Goal: Task Accomplishment & Management: Use online tool/utility

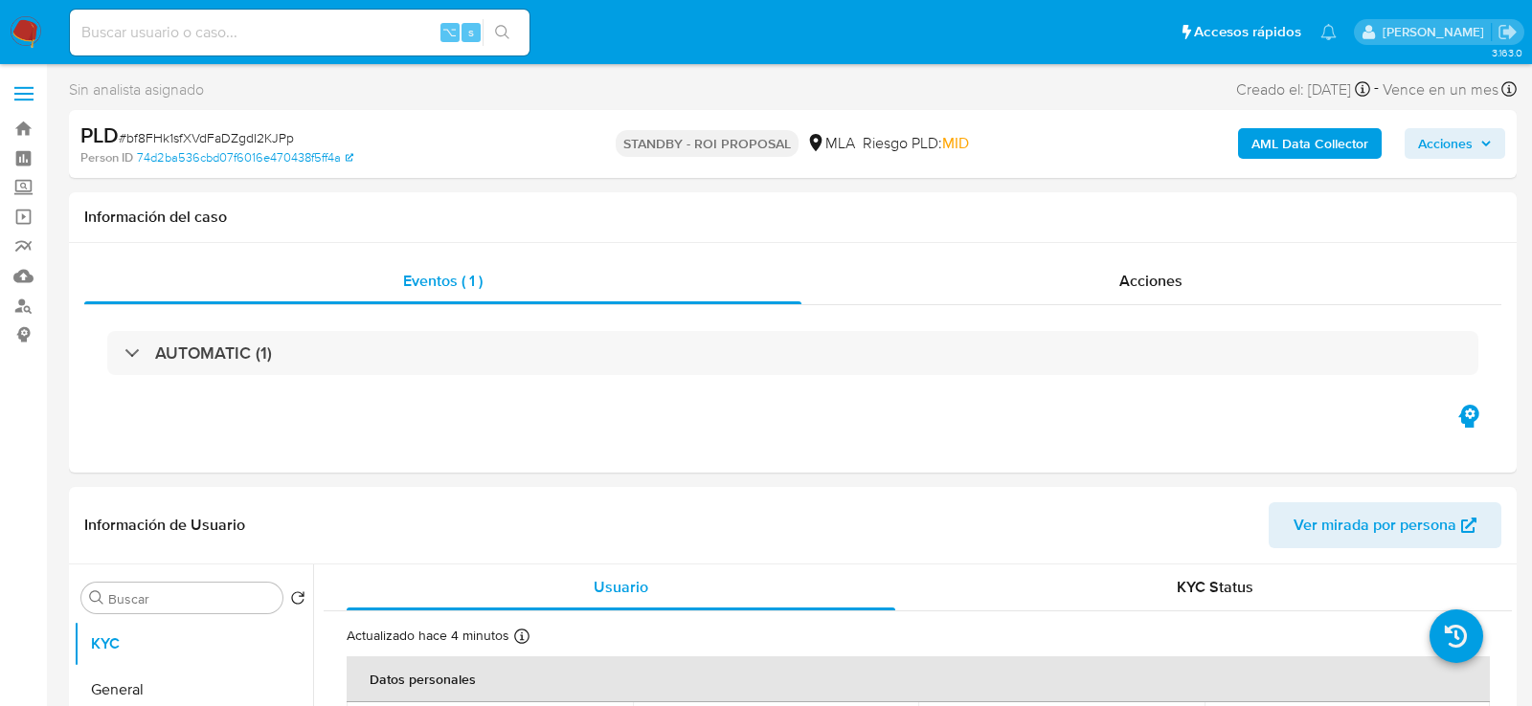
select select "10"
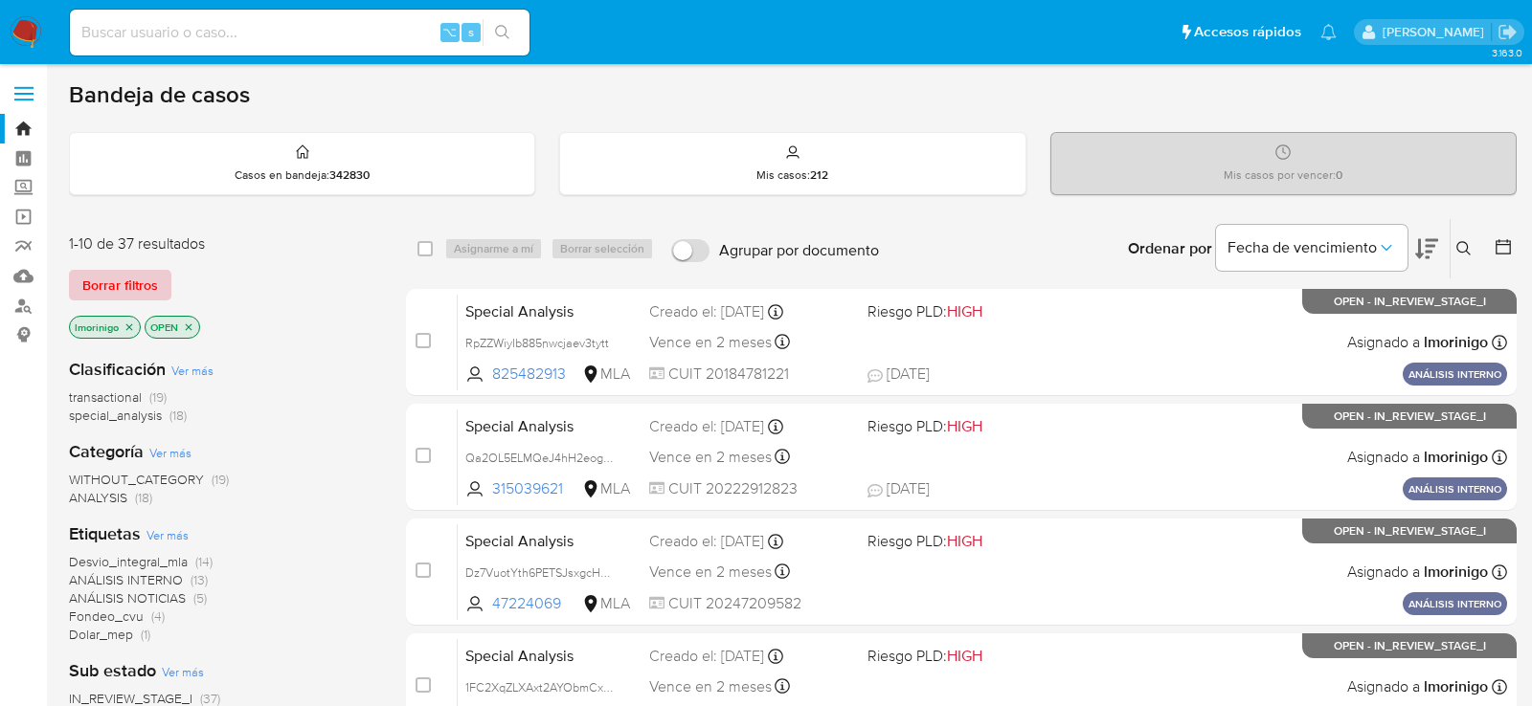
click at [146, 274] on span "Borrar filtros" at bounding box center [120, 285] width 76 height 27
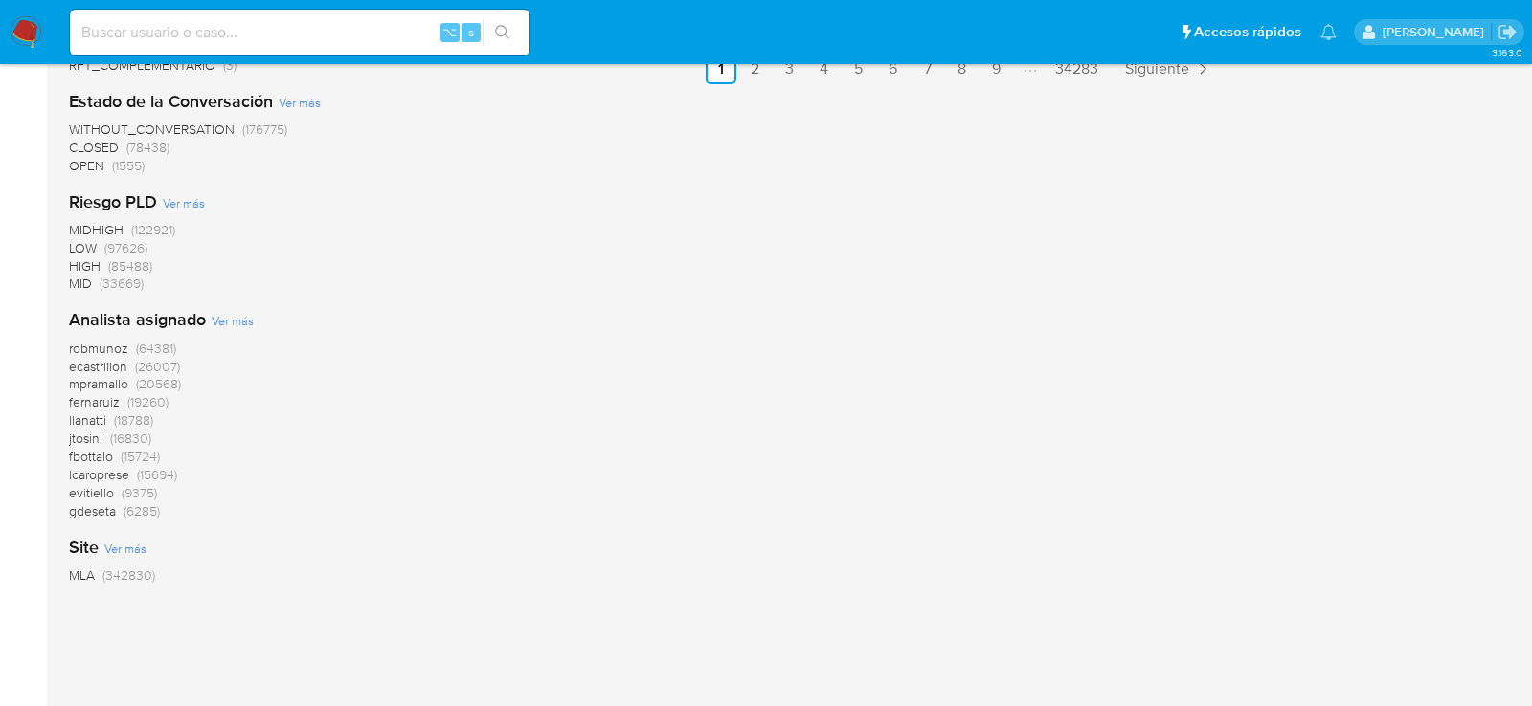
scroll to position [1419, 0]
click at [244, 311] on span "Ver más" at bounding box center [233, 318] width 42 height 17
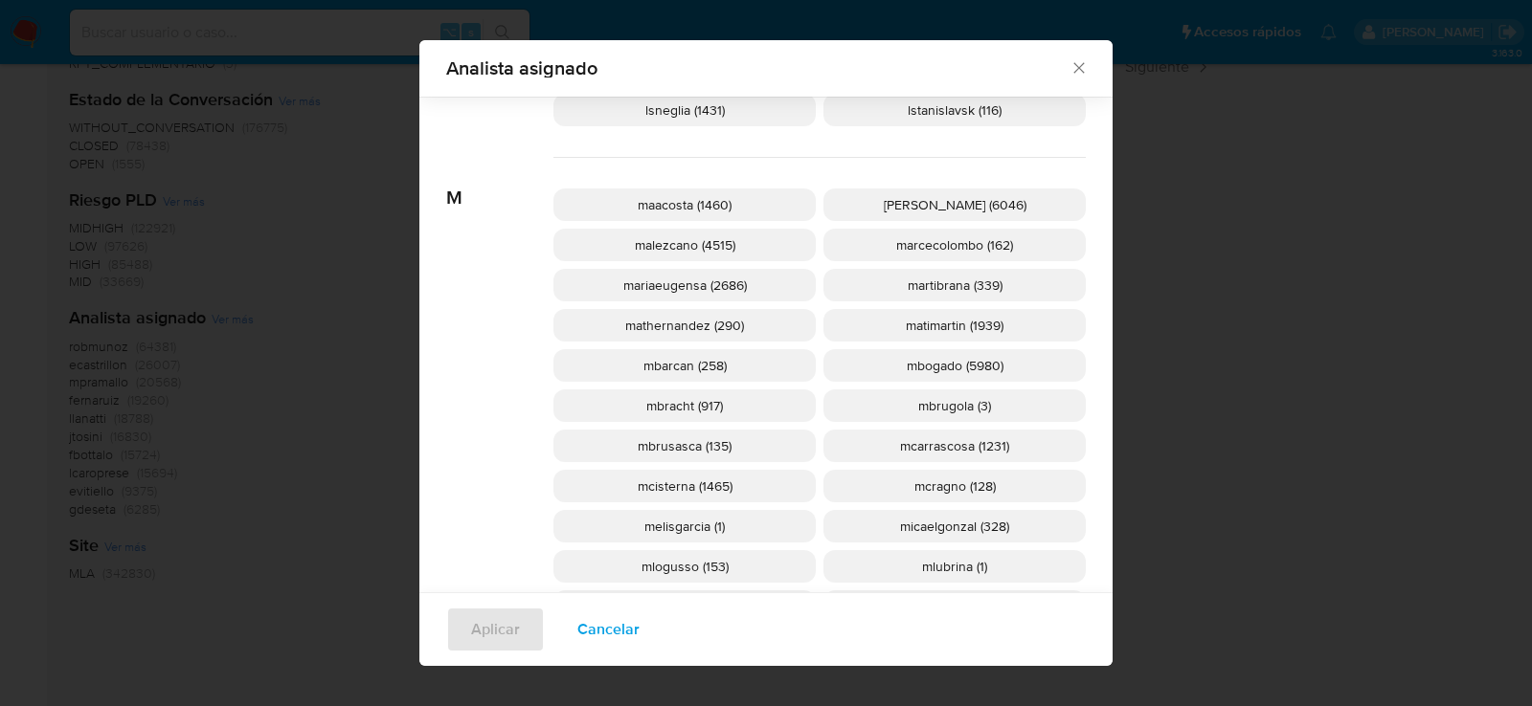
scroll to position [1739, 0]
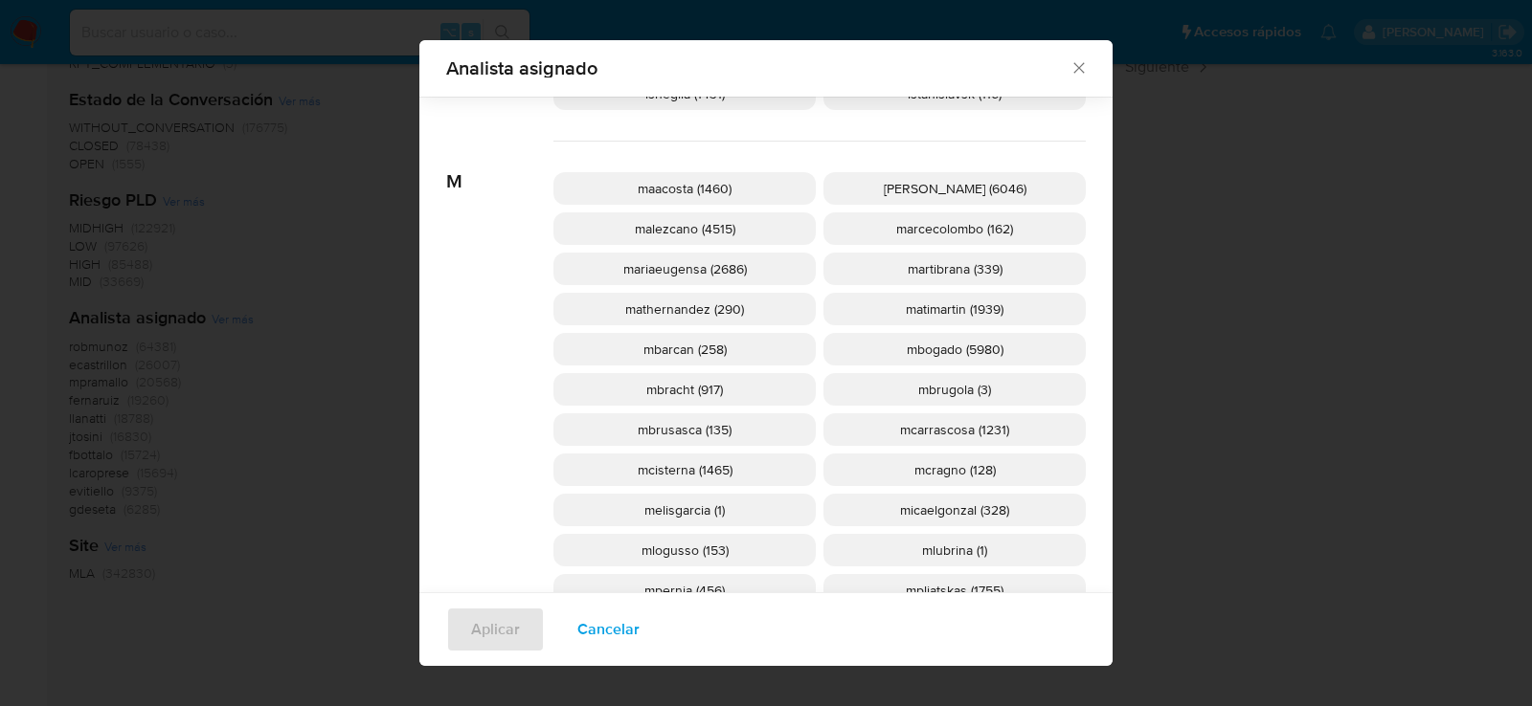
click at [687, 466] on span "mcisterna (1465)" at bounding box center [685, 469] width 95 height 19
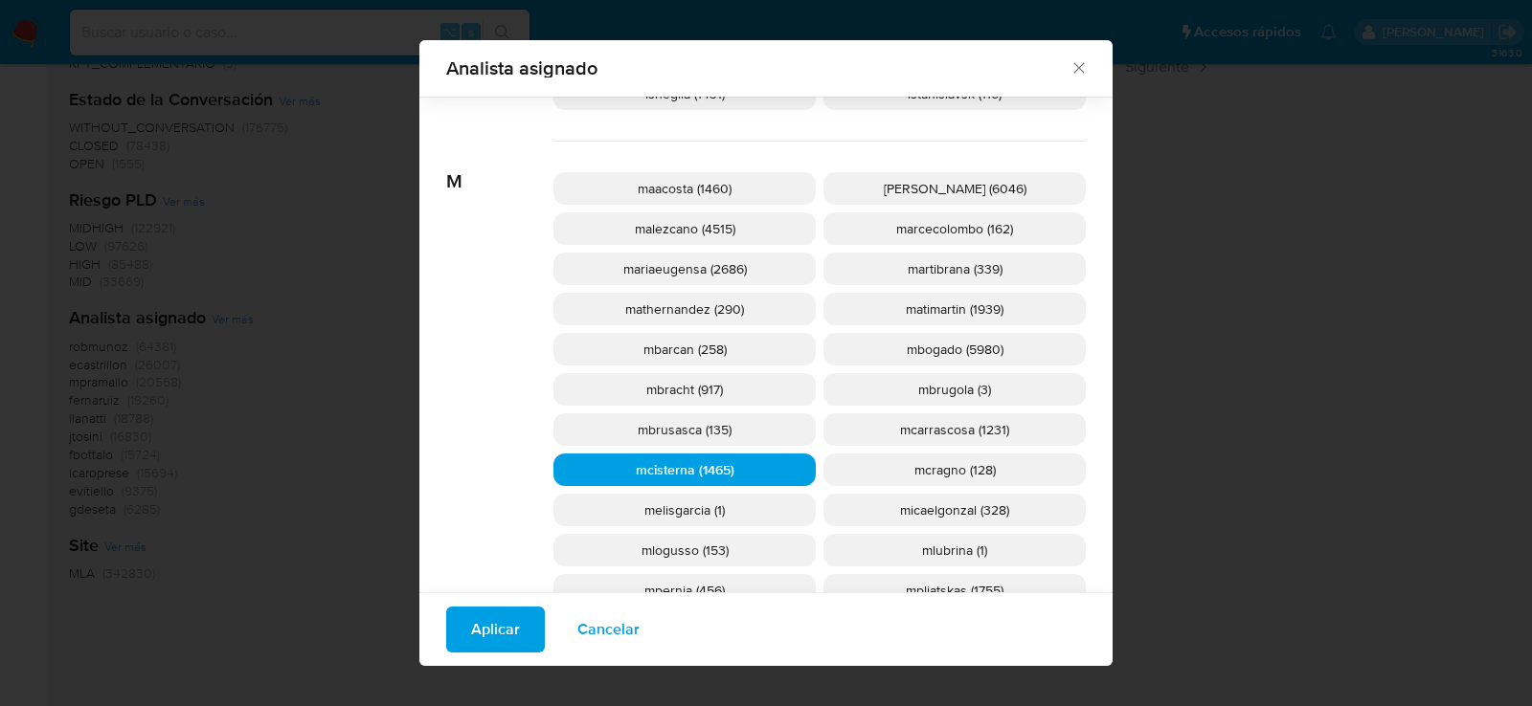
click at [498, 629] on span "Aplicar" at bounding box center [495, 630] width 49 height 42
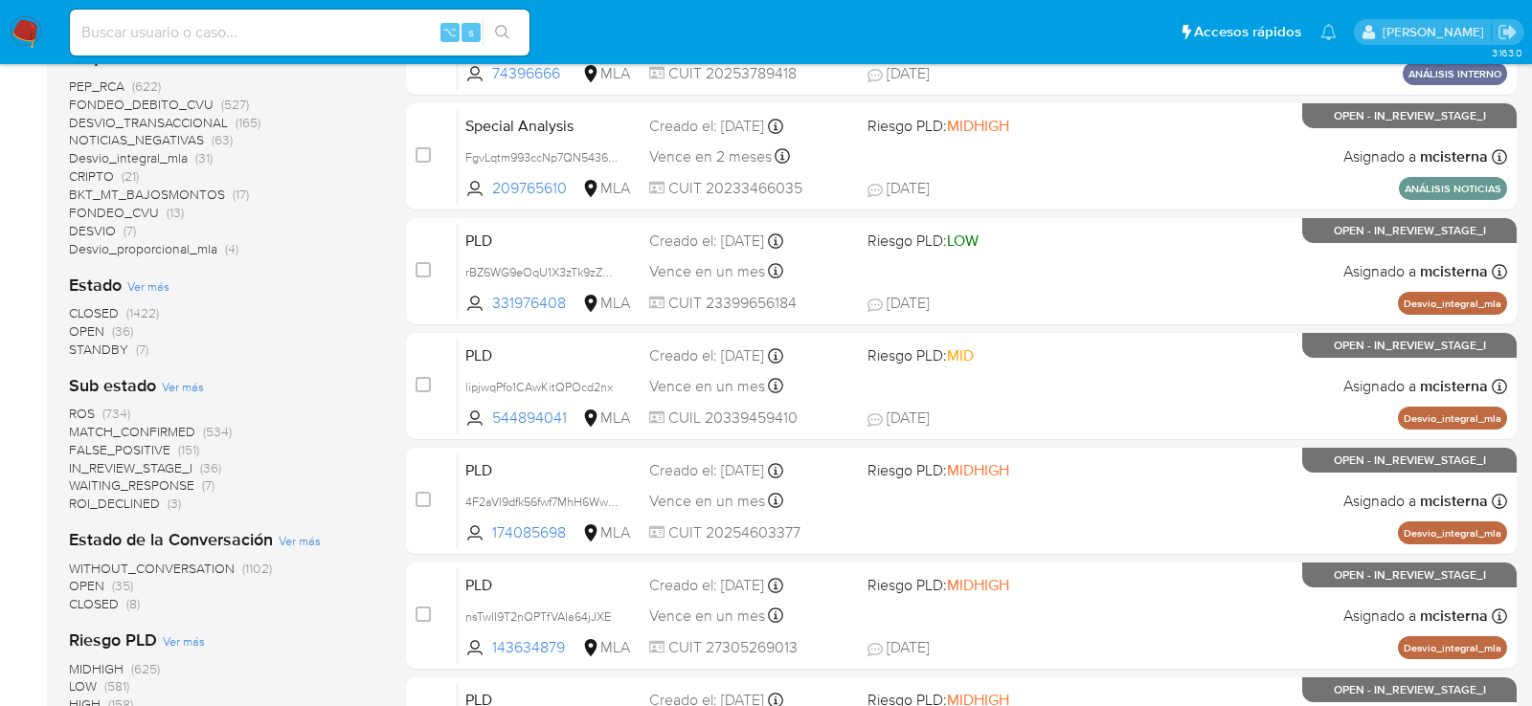
scroll to position [530, 0]
